Goal: Task Accomplishment & Management: Use online tool/utility

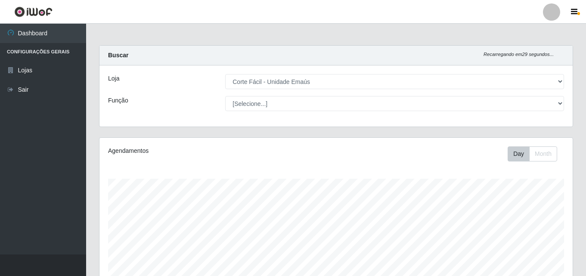
select select "201"
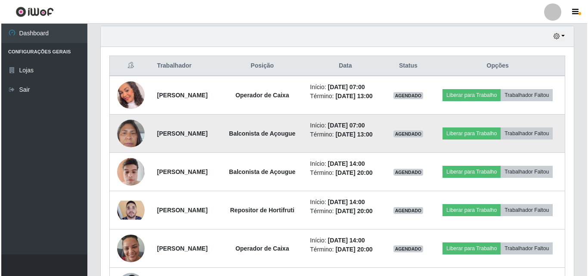
scroll to position [179, 473]
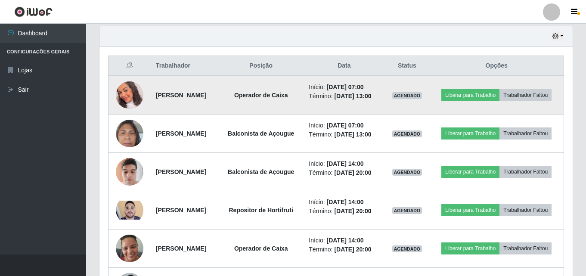
click at [129, 93] on img at bounding box center [130, 95] width 28 height 32
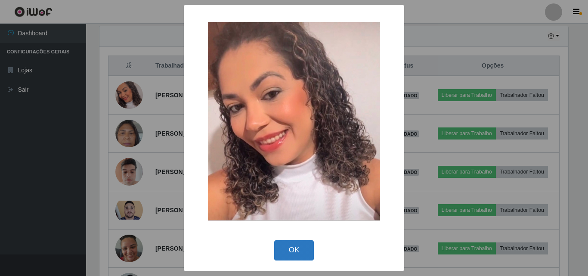
click at [296, 251] on button "OK" at bounding box center [294, 250] width 40 height 20
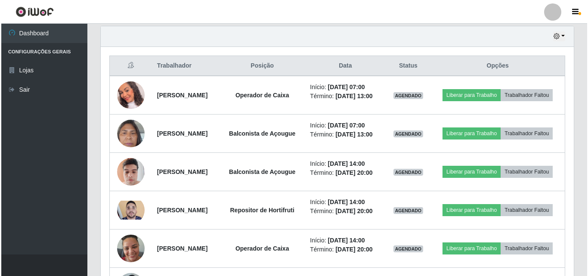
scroll to position [179, 473]
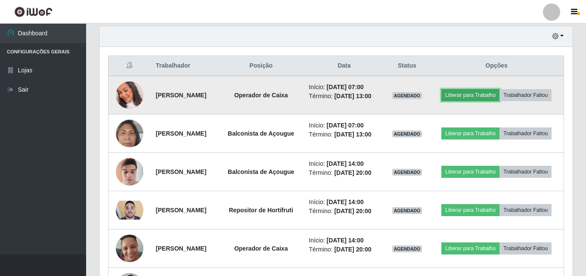
click at [497, 91] on button "Liberar para Trabalho" at bounding box center [470, 95] width 58 height 12
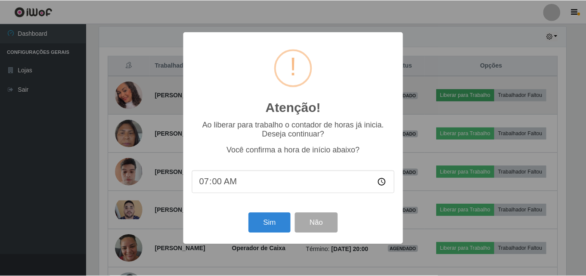
scroll to position [179, 469]
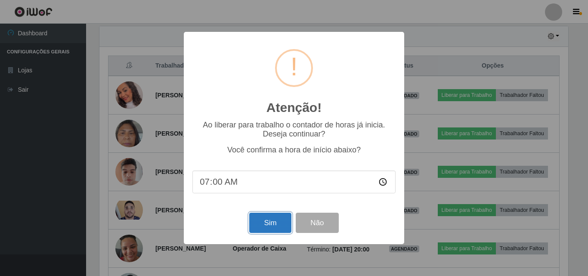
click at [262, 217] on button "Sim" at bounding box center [270, 223] width 42 height 20
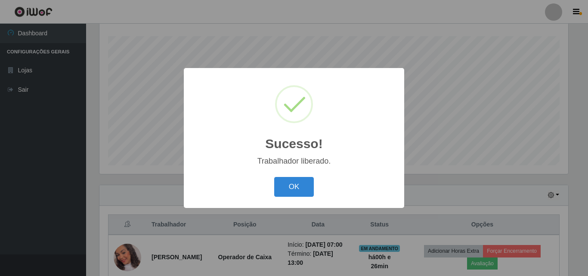
click at [314, 180] on div "OK Cancel" at bounding box center [293, 186] width 203 height 25
click at [294, 186] on button "OK" at bounding box center [294, 187] width 40 height 20
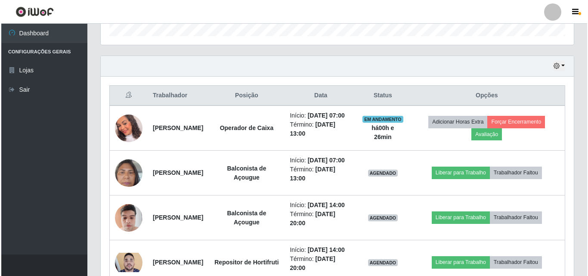
scroll to position [315, 0]
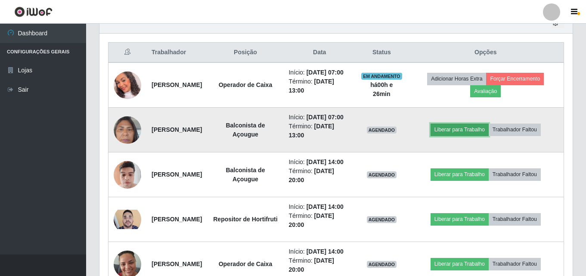
click at [456, 136] on button "Liberar para Trabalho" at bounding box center [460, 130] width 58 height 12
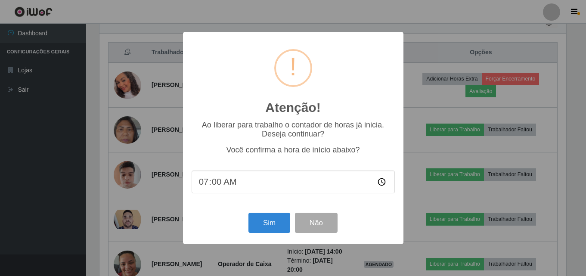
scroll to position [179, 469]
click at [270, 223] on button "Sim" at bounding box center [270, 223] width 42 height 20
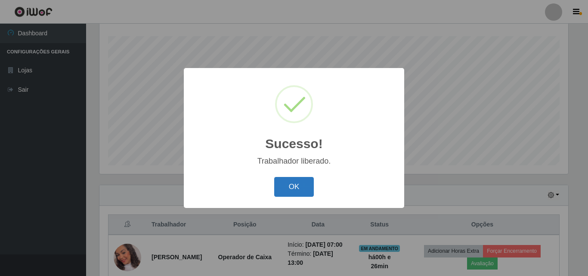
click at [311, 186] on button "OK" at bounding box center [294, 187] width 40 height 20
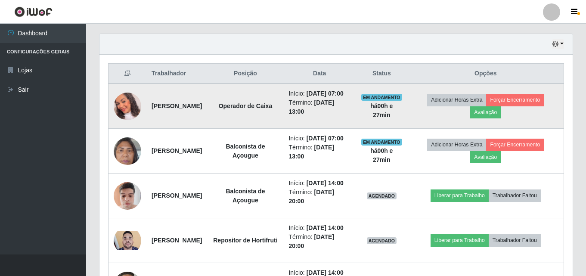
scroll to position [293, 0]
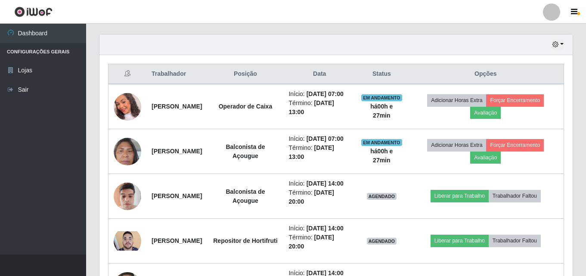
click at [555, 39] on div "Hoje 1 dia 3 dias 1 Semana Não encerrados" at bounding box center [335, 44] width 473 height 21
click at [555, 46] on icon "button" at bounding box center [555, 44] width 6 height 6
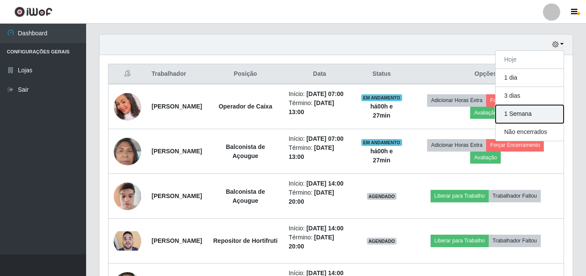
click at [518, 118] on button "1 Semana" at bounding box center [530, 114] width 68 height 18
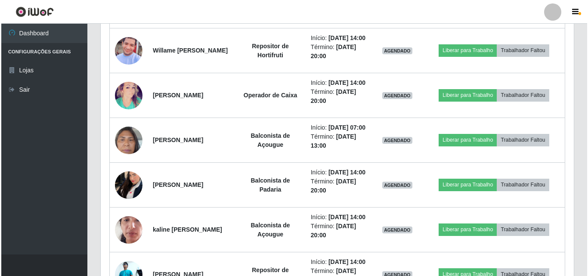
scroll to position [1111, 0]
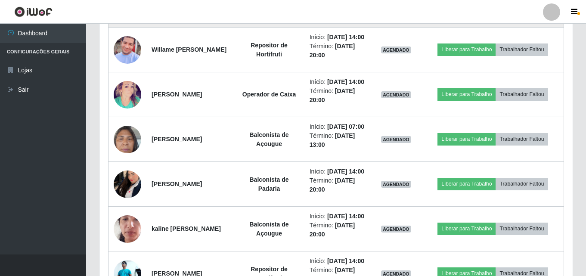
click at [127, 23] on img at bounding box center [128, 5] width 28 height 37
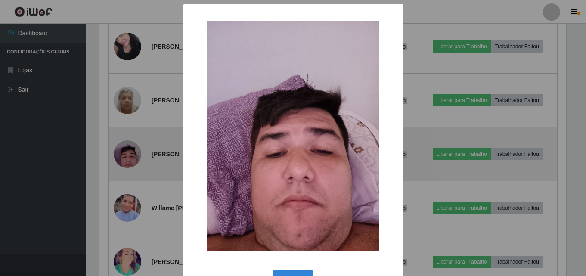
scroll to position [179, 469]
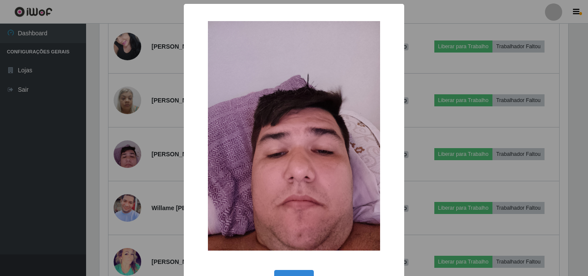
click at [294, 270] on div "OK Cancel" at bounding box center [293, 280] width 203 height 25
click at [297, 271] on button "OK" at bounding box center [294, 280] width 40 height 20
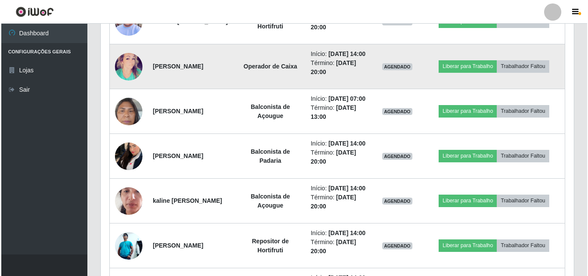
scroll to position [1154, 0]
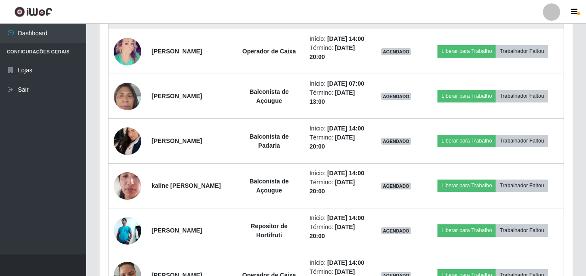
click at [127, 37] on img at bounding box center [128, 7] width 28 height 62
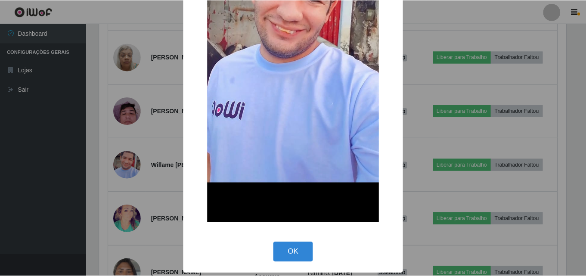
scroll to position [186, 0]
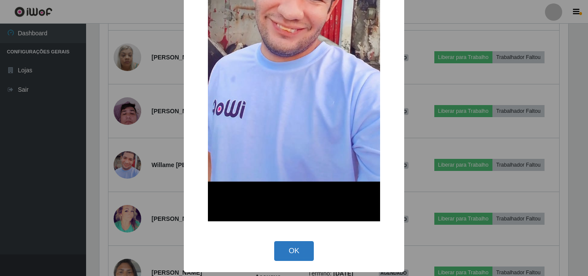
click at [297, 245] on button "OK" at bounding box center [294, 251] width 40 height 20
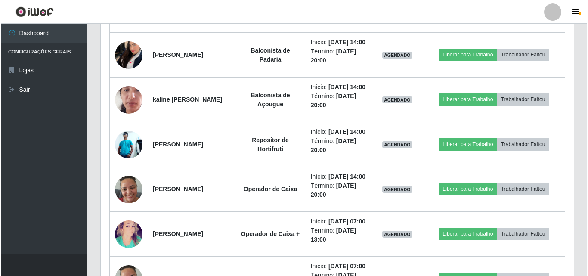
scroll to position [1284, 0]
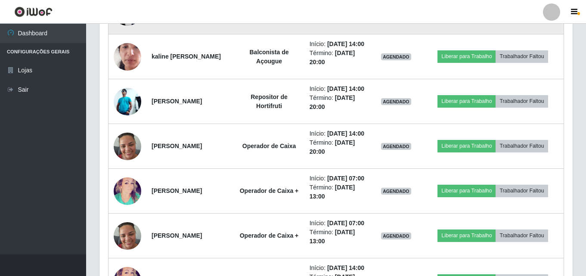
click at [127, 34] on img at bounding box center [128, 12] width 28 height 44
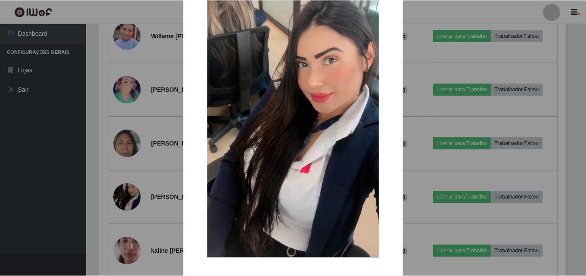
scroll to position [72, 0]
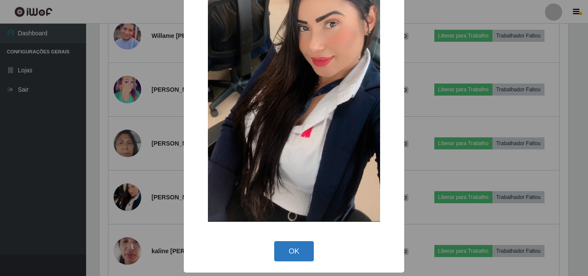
click at [274, 256] on button "OK" at bounding box center [294, 251] width 40 height 20
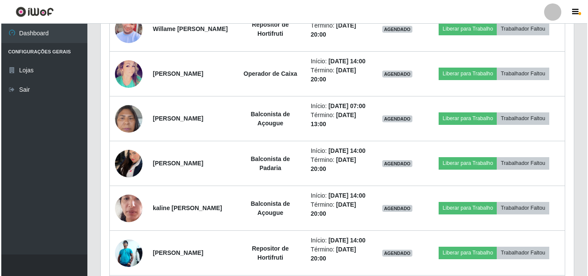
scroll to position [1111, 0]
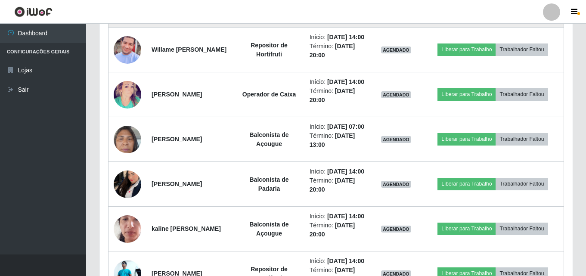
click at [123, 23] on img at bounding box center [128, 5] width 28 height 37
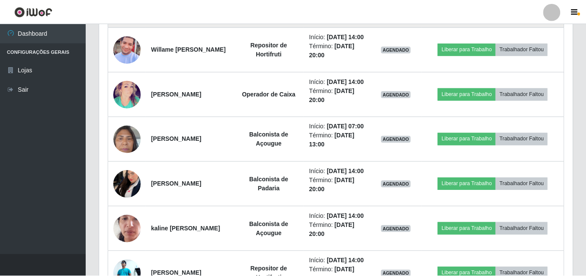
scroll to position [179, 469]
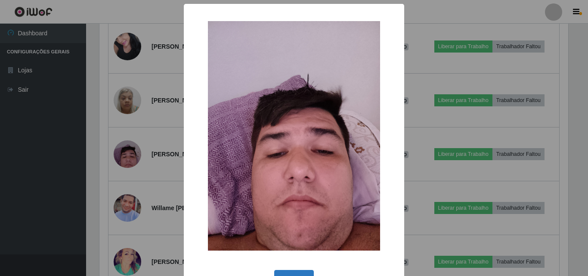
click at [290, 271] on button "OK" at bounding box center [294, 280] width 40 height 20
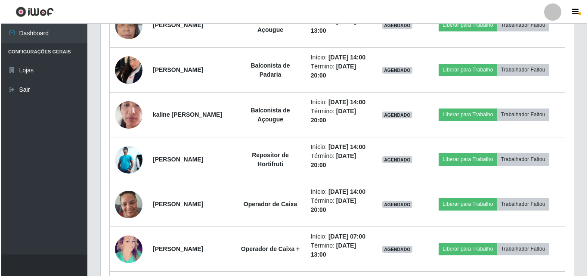
scroll to position [1240, 0]
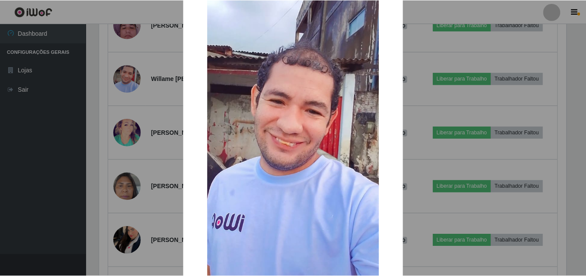
scroll to position [186, 0]
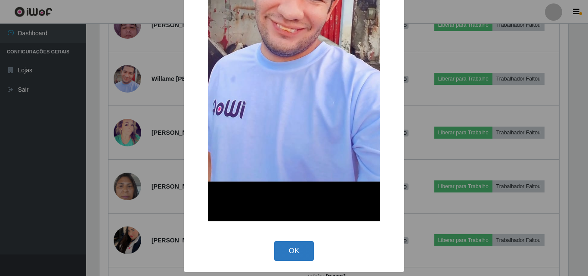
click at [299, 253] on button "OK" at bounding box center [294, 251] width 40 height 20
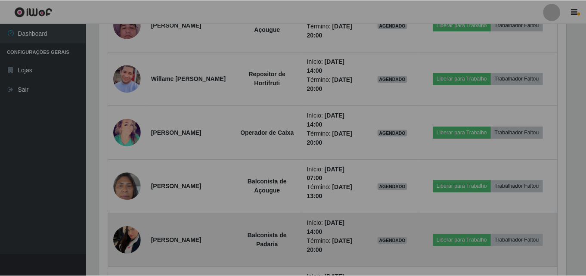
scroll to position [0, 0]
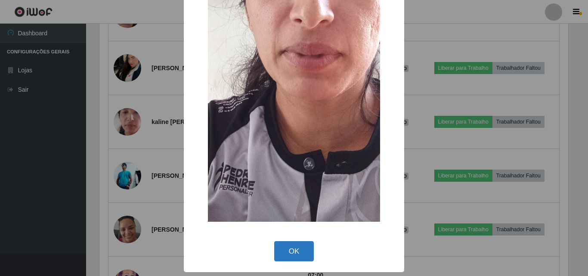
click at [280, 251] on button "OK" at bounding box center [294, 251] width 40 height 20
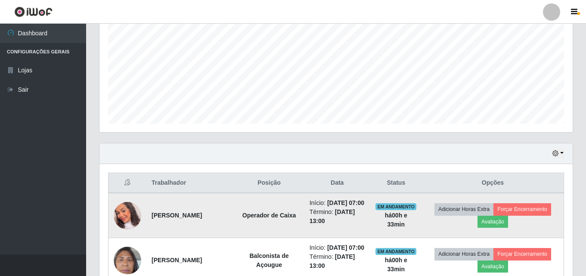
scroll to position [250, 0]
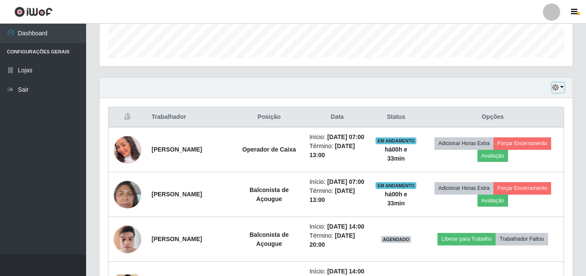
click at [561, 84] on button "button" at bounding box center [558, 88] width 12 height 10
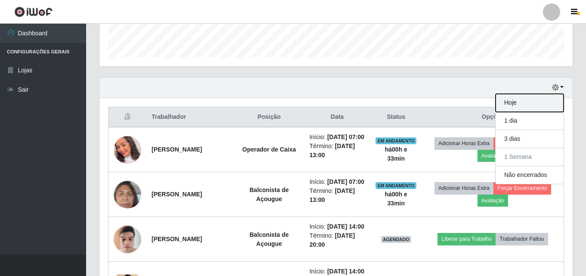
click at [543, 99] on button "Hoje" at bounding box center [530, 103] width 68 height 18
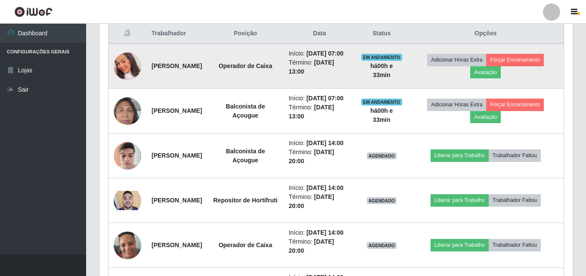
scroll to position [336, 0]
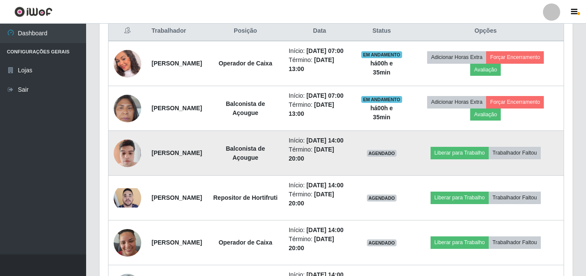
click at [128, 171] on img at bounding box center [128, 153] width 28 height 37
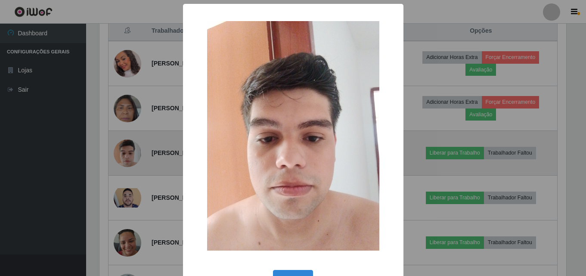
scroll to position [179, 469]
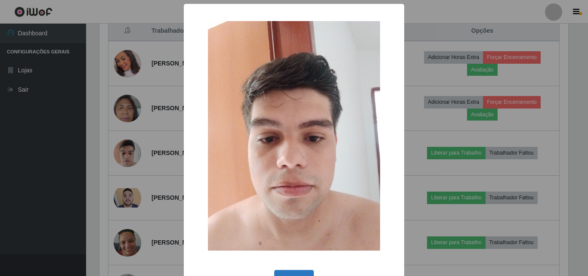
click at [282, 272] on button "OK" at bounding box center [294, 280] width 40 height 20
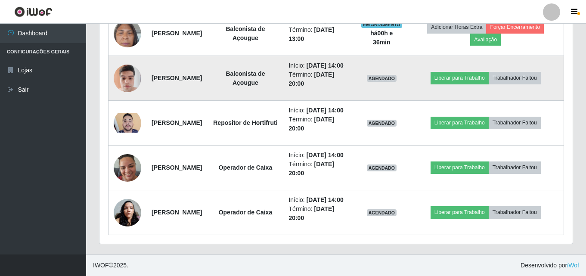
scroll to position [465, 0]
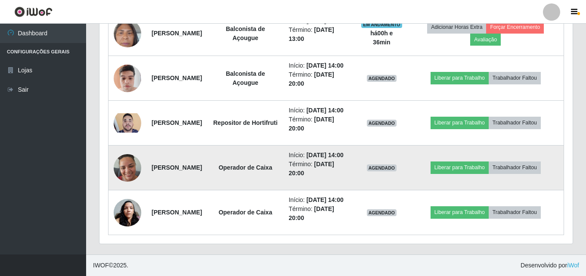
click at [127, 157] on img at bounding box center [128, 167] width 28 height 37
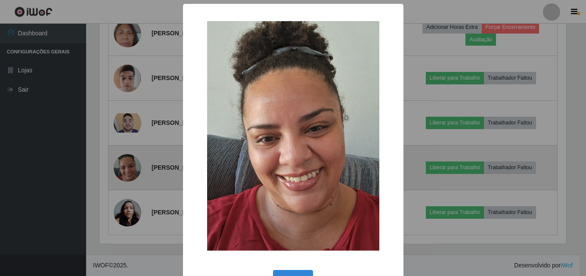
scroll to position [179, 469]
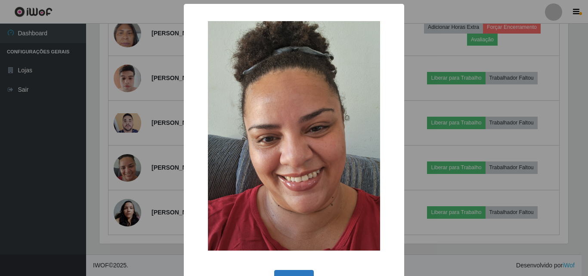
click at [292, 273] on button "OK" at bounding box center [294, 280] width 40 height 20
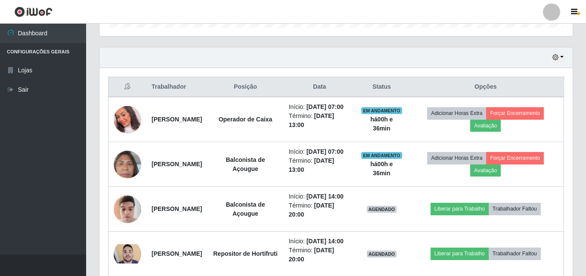
scroll to position [293, 0]
